Goal: Use online tool/utility

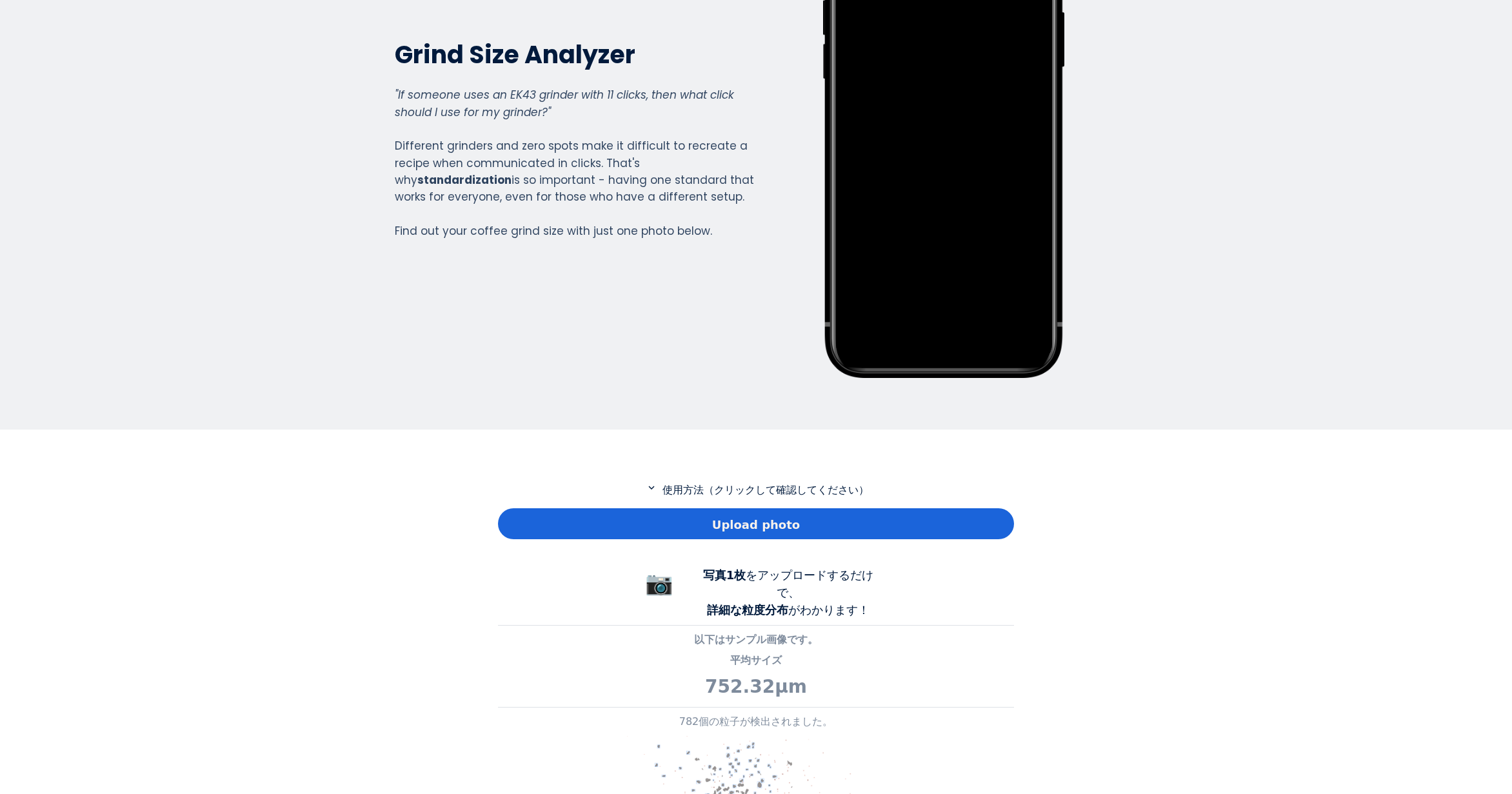
scroll to position [933, 516]
click at [520, 508] on div "Upload photo" at bounding box center [755, 523] width 516 height 31
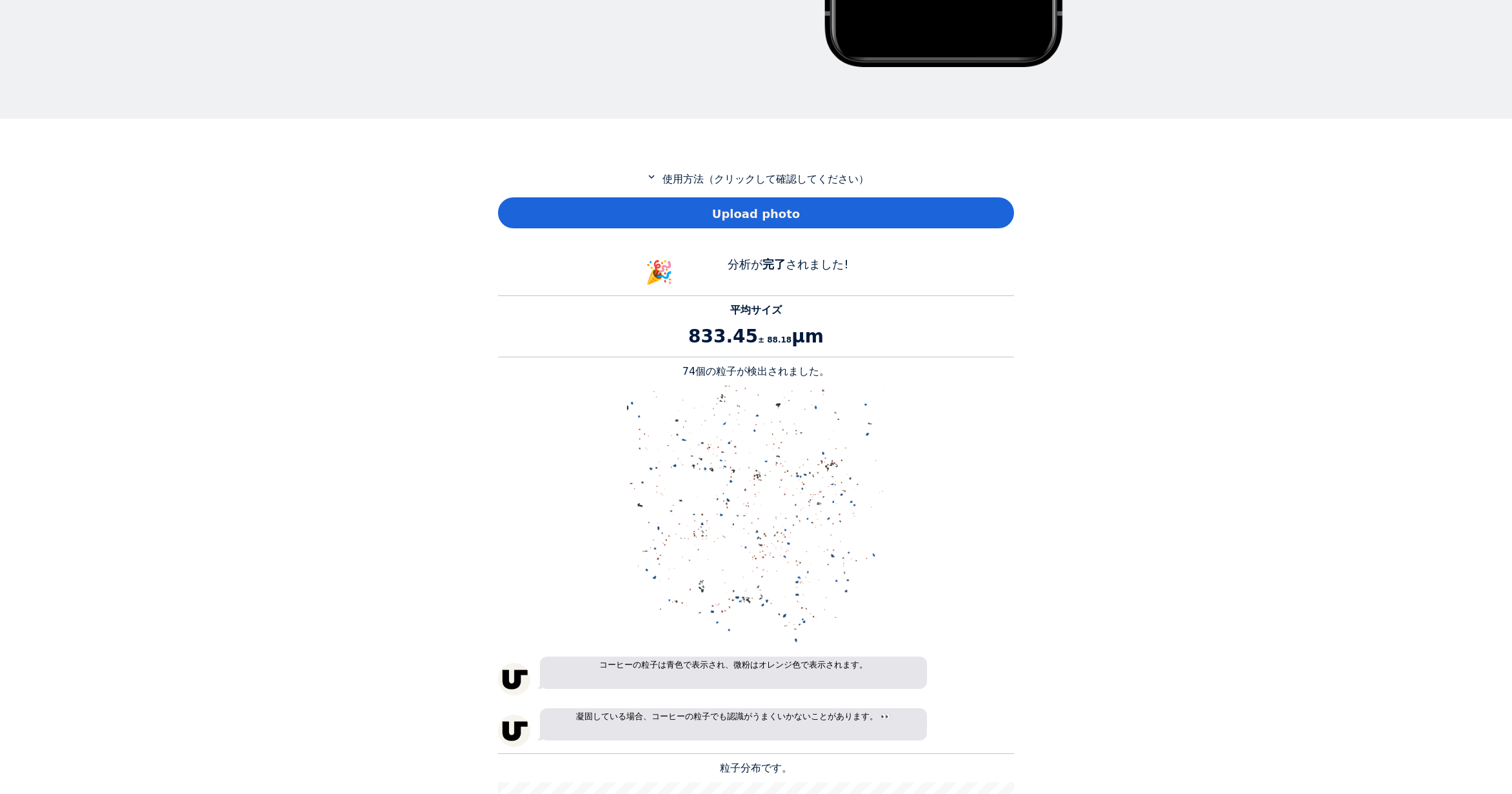
scroll to position [516, 0]
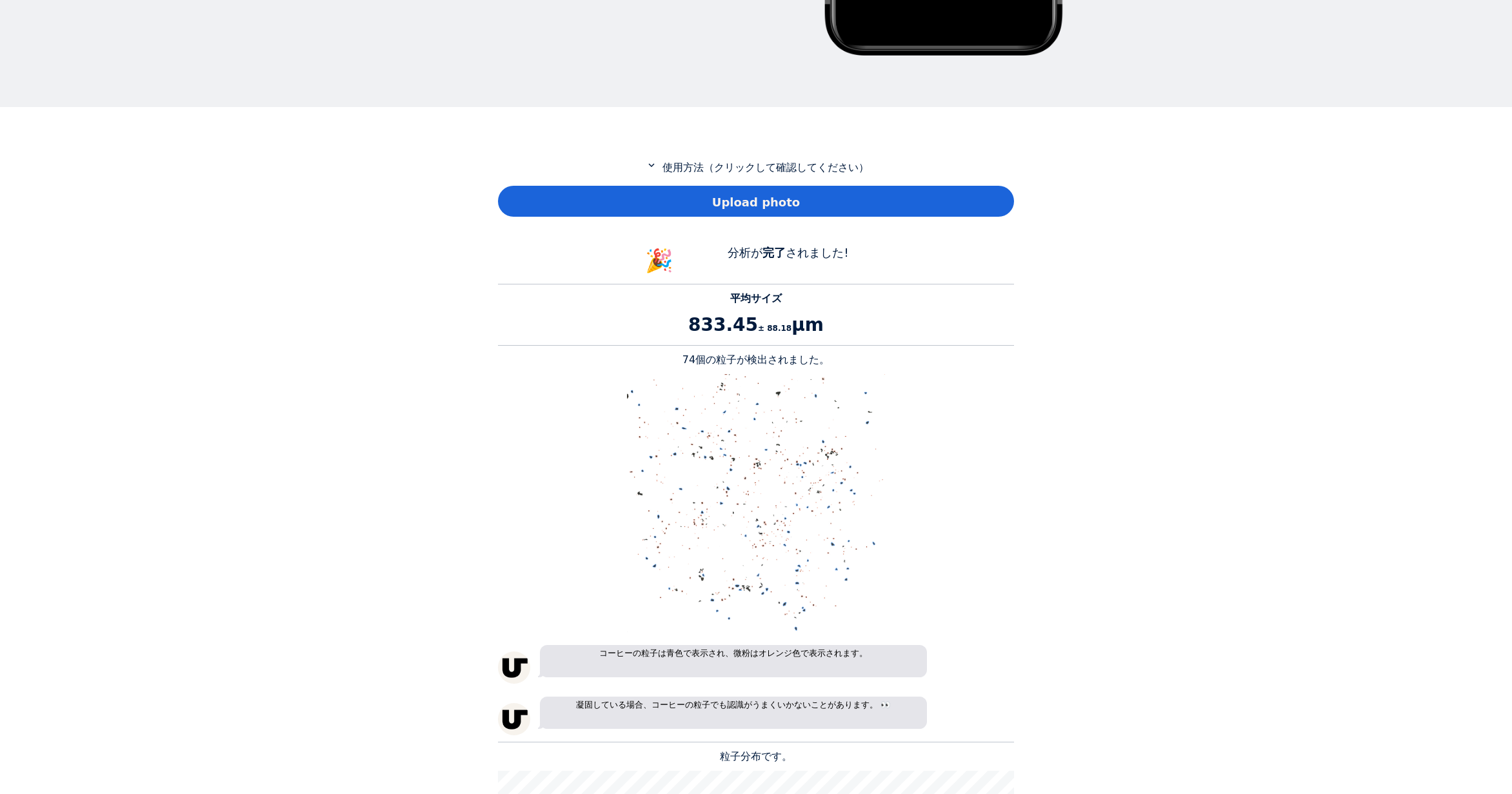
click at [698, 360] on p "74個の粒子が検出されました。" at bounding box center [755, 360] width 516 height 16
click at [691, 359] on p "74個の粒子が検出されました。" at bounding box center [755, 360] width 516 height 16
drag, startPoint x: 691, startPoint y: 359, endPoint x: 714, endPoint y: 366, distance: 24.0
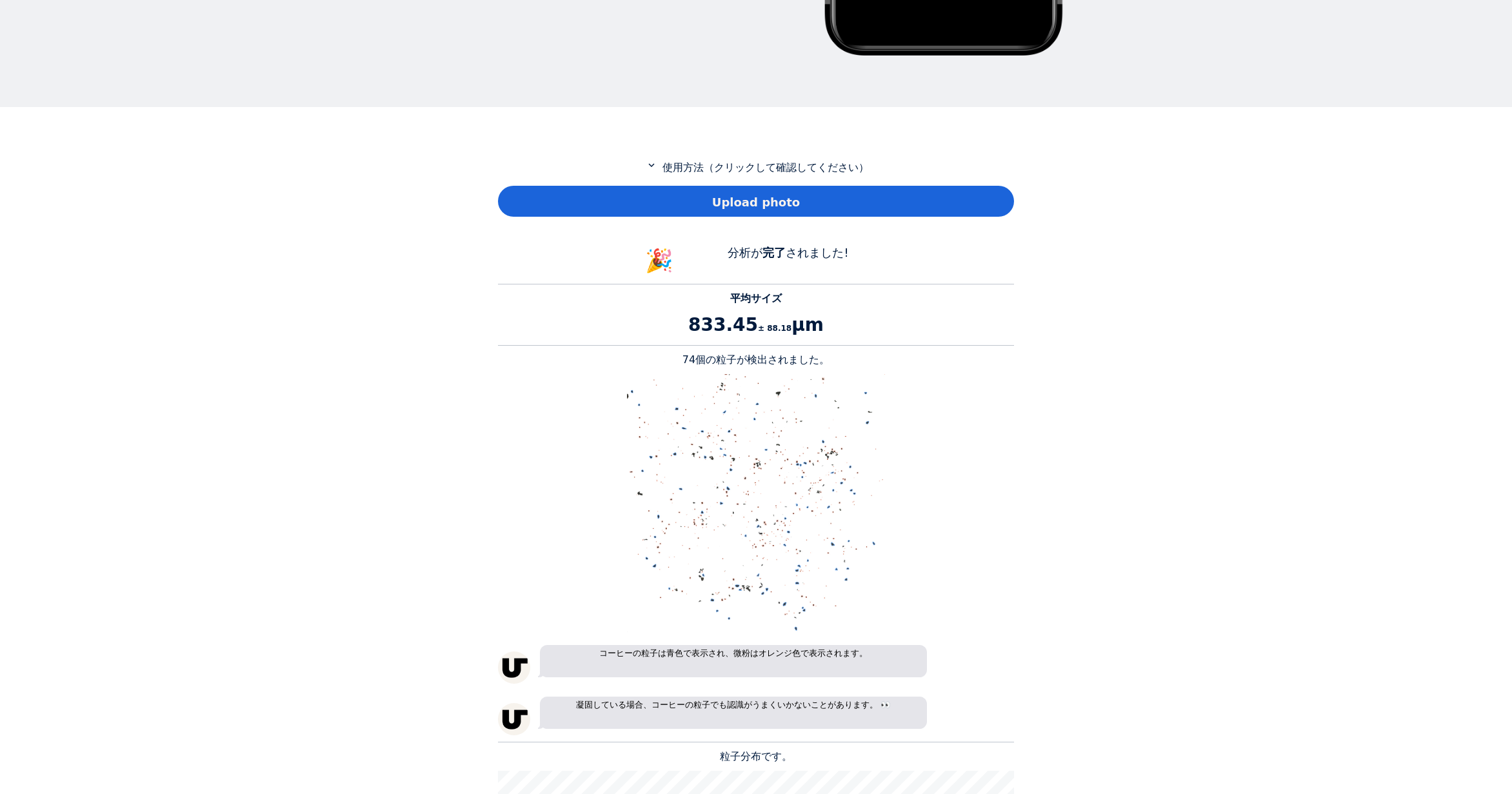
click at [713, 364] on p "74個の粒子が検出されました。" at bounding box center [755, 360] width 516 height 16
click at [695, 358] on p "74個の粒子が検出されました。" at bounding box center [755, 360] width 516 height 16
copy p "74"
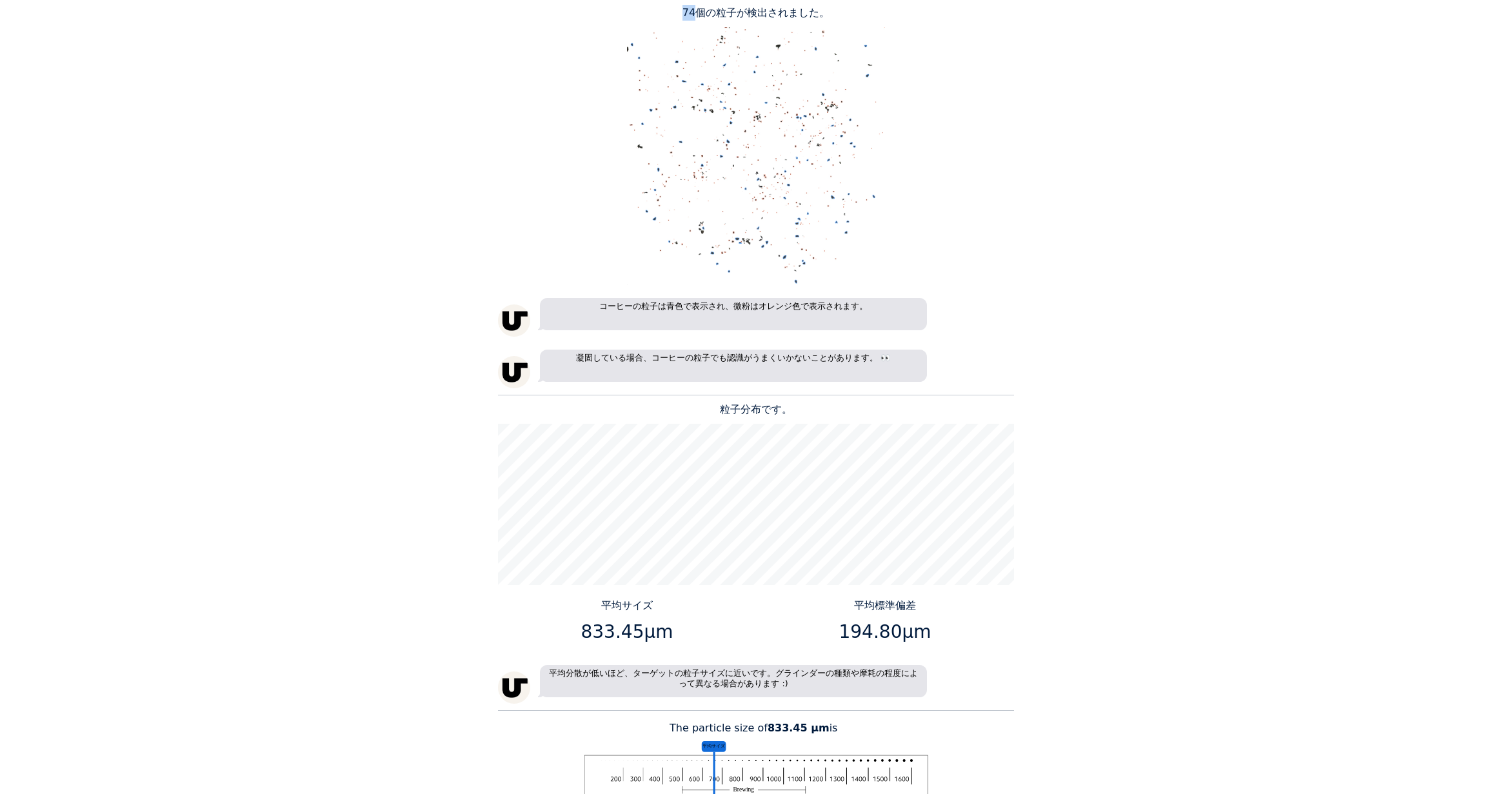
scroll to position [968, 0]
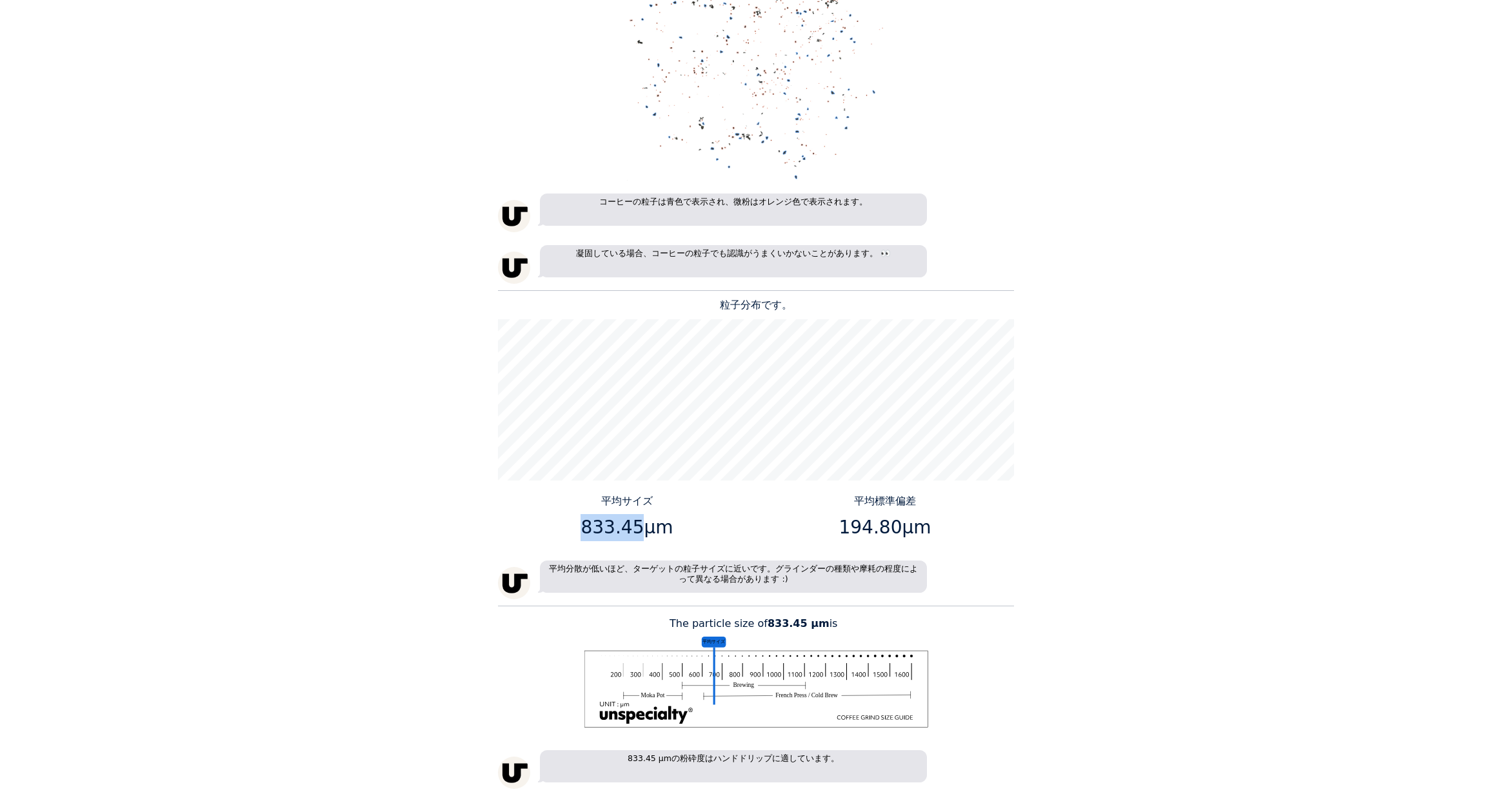
drag, startPoint x: 636, startPoint y: 526, endPoint x: 588, endPoint y: 526, distance: 48.0
click at [588, 526] on p "833.45μm" at bounding box center [627, 527] width 249 height 27
copy p "833.45"
drag, startPoint x: 894, startPoint y: 529, endPoint x: 840, endPoint y: 530, distance: 54.0
click at [840, 530] on p "194.80μm" at bounding box center [885, 527] width 249 height 27
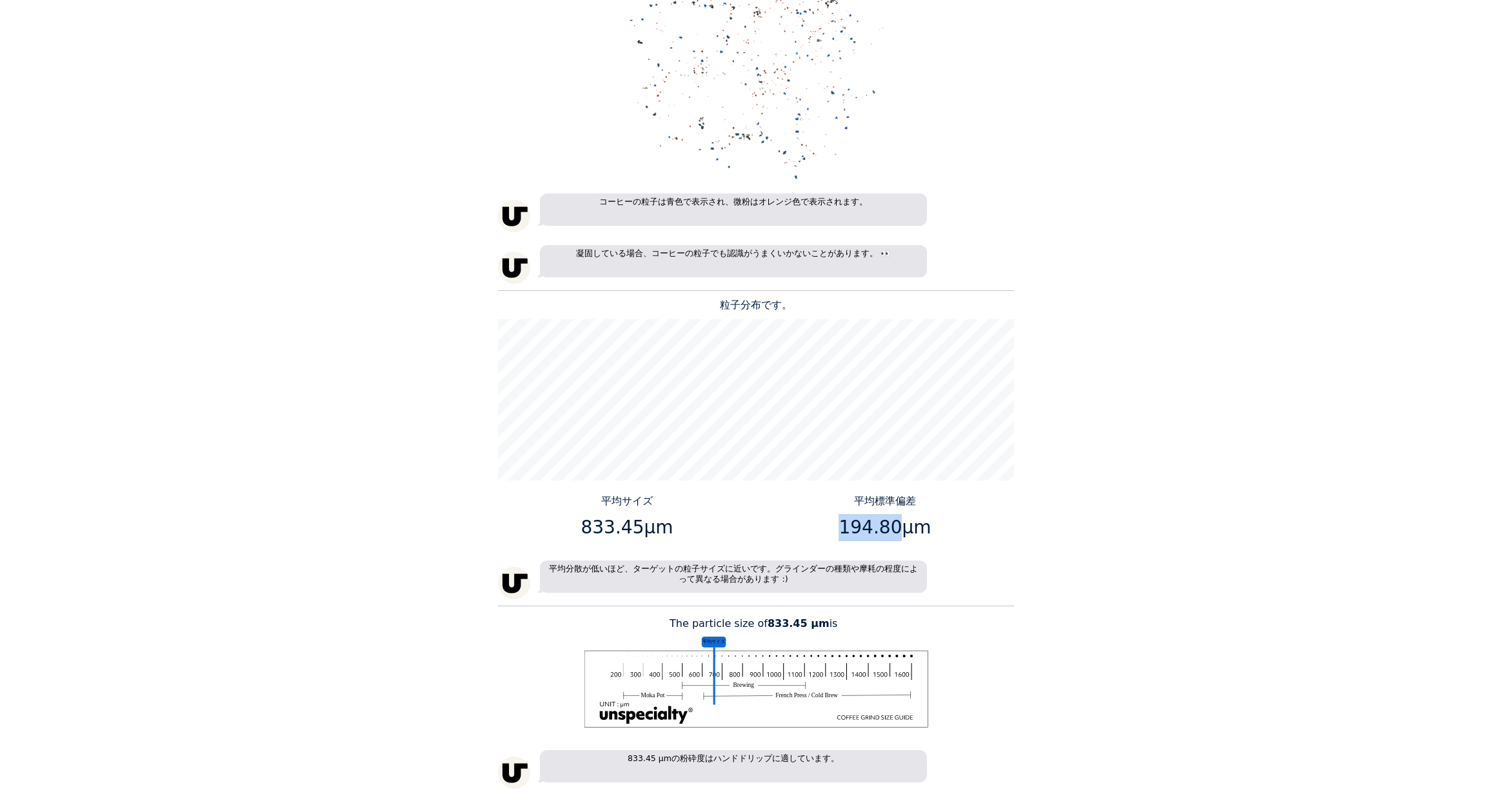
click at [840, 530] on p "194.80μm" at bounding box center [885, 527] width 249 height 27
drag, startPoint x: 893, startPoint y: 526, endPoint x: 842, endPoint y: 526, distance: 51.0
click at [842, 526] on p "194.80μm" at bounding box center [885, 527] width 249 height 27
copy p "194.80"
